Goal: Task Accomplishment & Management: Use online tool/utility

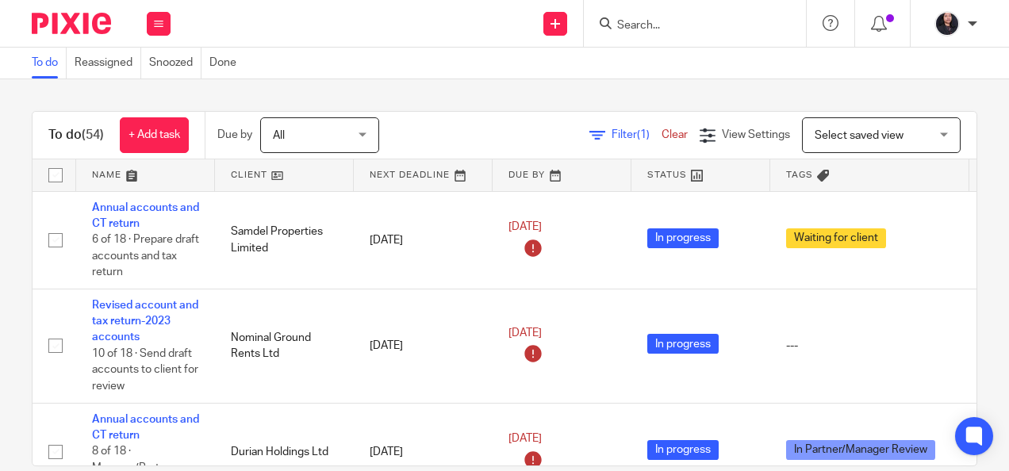
click at [649, 19] on input "Search" at bounding box center [686, 26] width 143 height 14
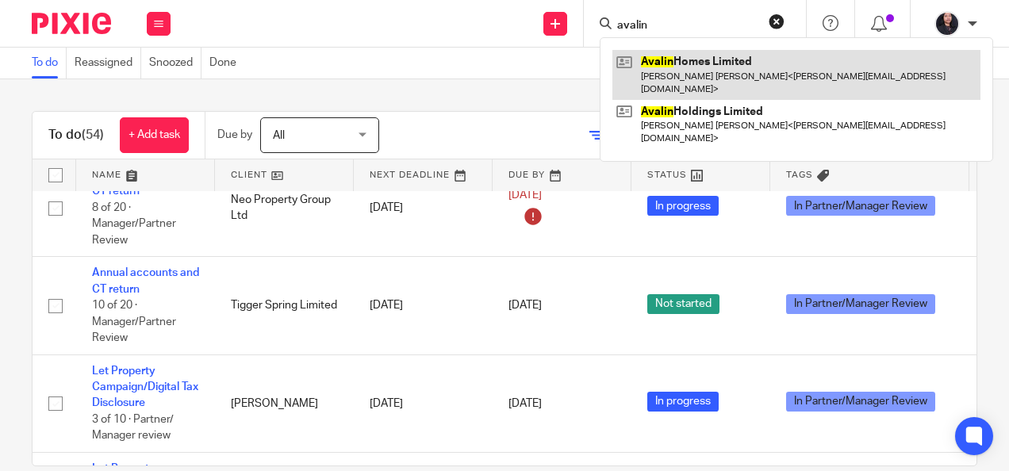
type input "avalin"
click at [664, 68] on link at bounding box center [796, 74] width 368 height 49
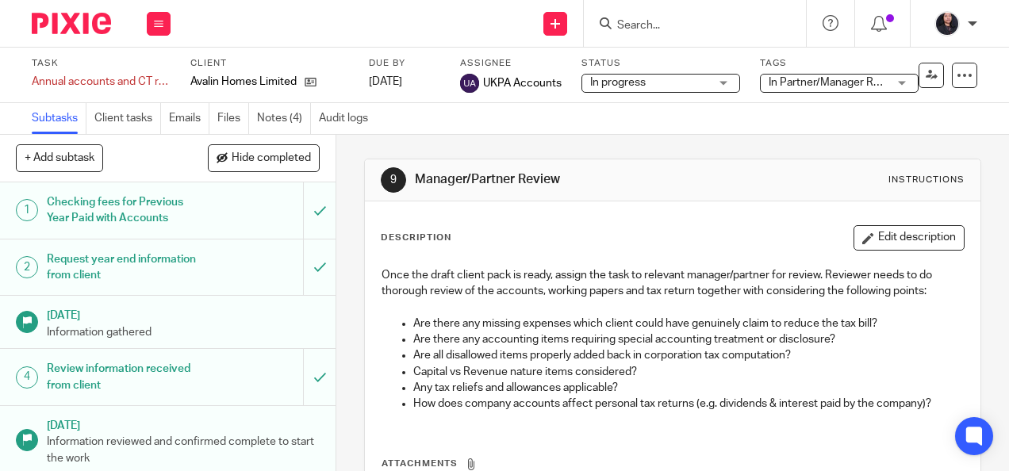
scroll to position [363, 0]
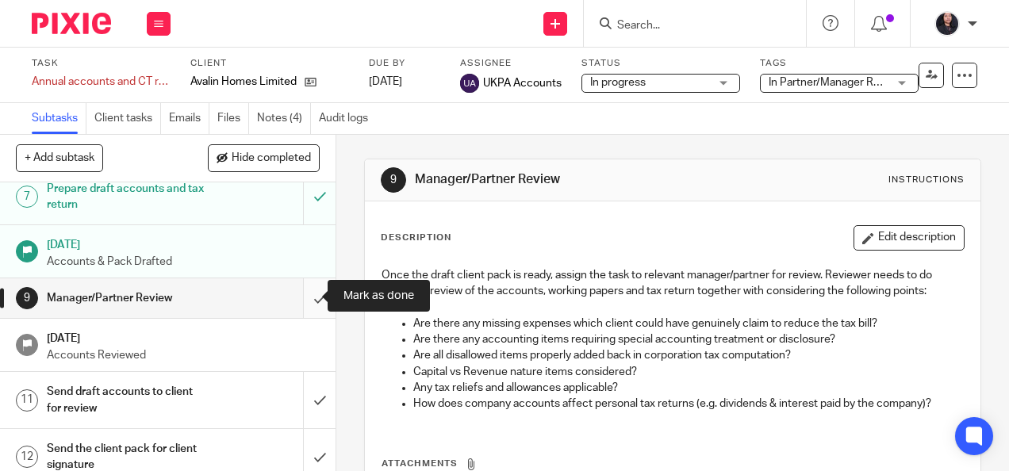
click at [303, 297] on input "submit" at bounding box center [167, 298] width 335 height 40
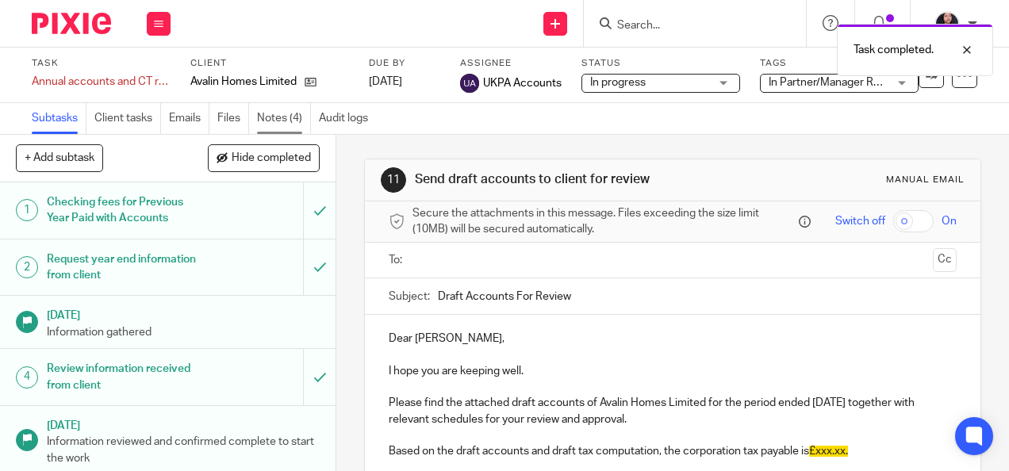
click at [298, 124] on link "Notes (4)" at bounding box center [284, 118] width 54 height 31
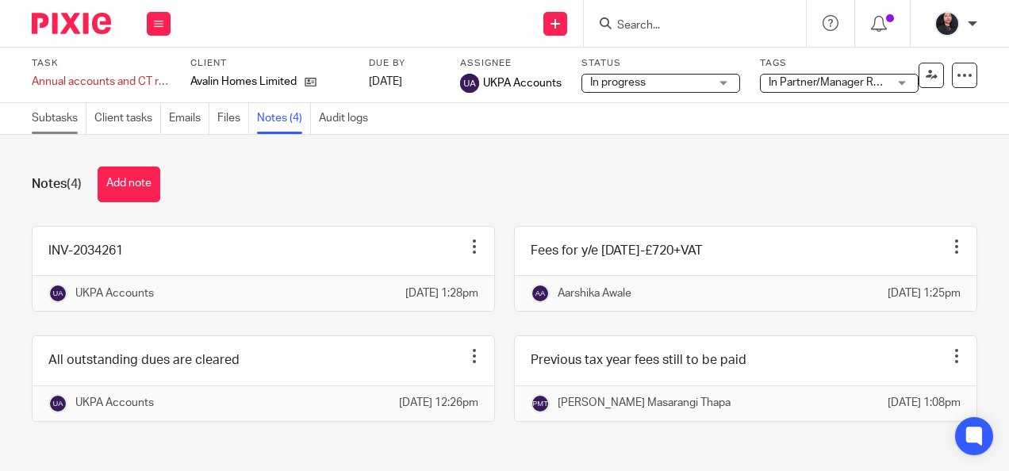
click at [54, 116] on link "Subtasks" at bounding box center [59, 118] width 55 height 31
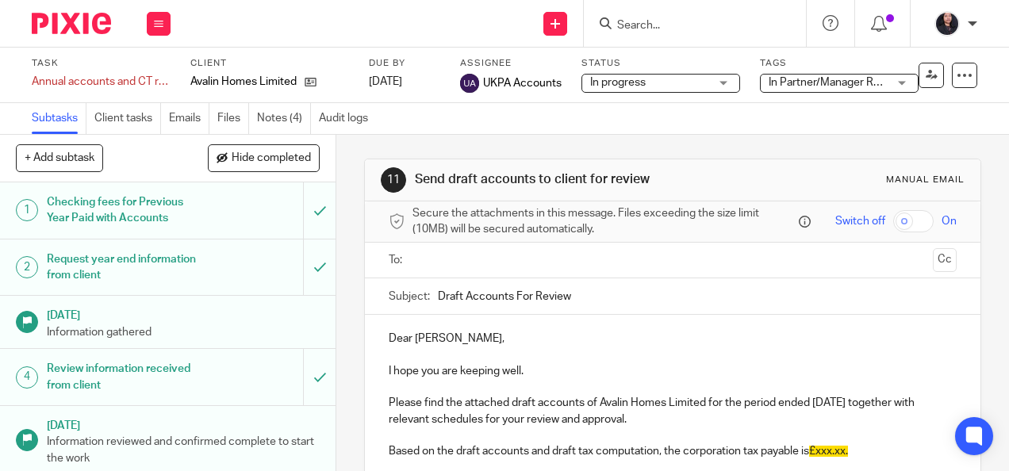
click at [63, 20] on img at bounding box center [71, 23] width 79 height 21
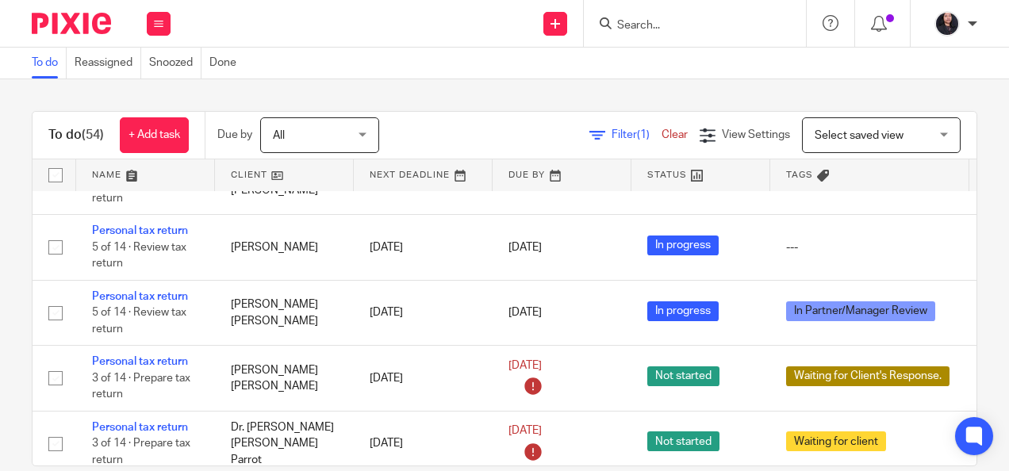
scroll to position [3025, 0]
